Goal: Find specific page/section: Find specific page/section

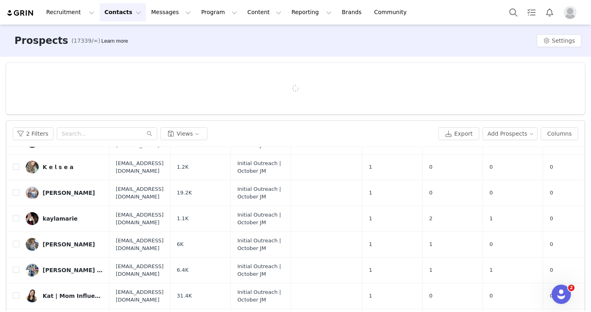
scroll to position [2408, 0]
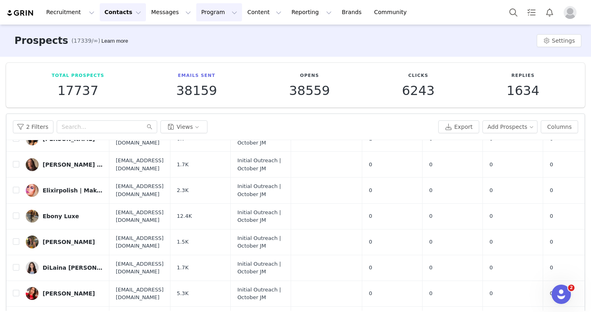
click at [196, 9] on button "Program Program" at bounding box center [219, 12] width 46 height 18
click at [213, 31] on p "Activations" at bounding box center [205, 35] width 31 height 8
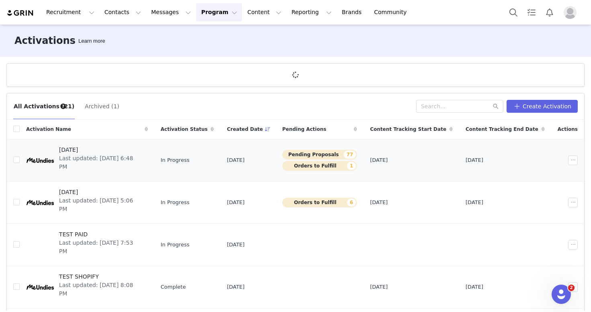
click at [36, 155] on div at bounding box center [40, 160] width 28 height 28
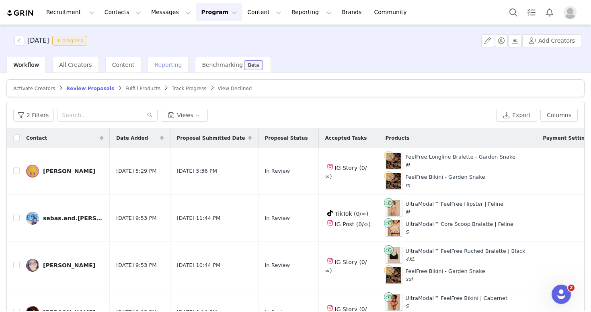
click at [154, 62] on span "Reporting" at bounding box center [167, 65] width 27 height 6
